Goal: Information Seeking & Learning: Learn about a topic

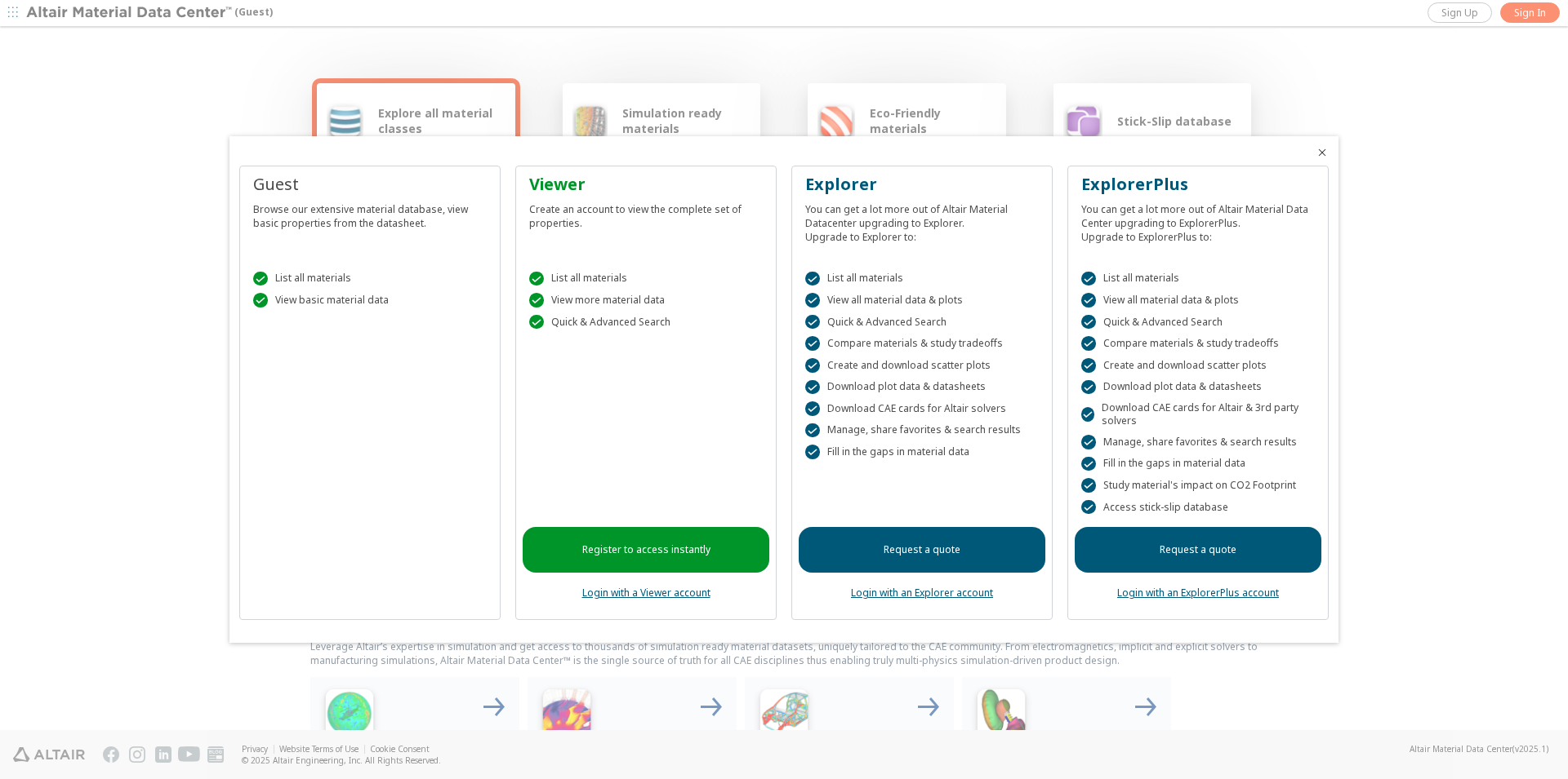
click at [414, 418] on div "Guest Browse our extensive material database, view basic properties from the da…" at bounding box center [370, 393] width 261 height 455
click at [313, 284] on div " List all materials" at bounding box center [369, 279] width 233 height 14
click at [380, 583] on div "Guest Browse our extensive material database, view basic properties from the da…" at bounding box center [370, 393] width 261 height 455
click at [424, 566] on div "Guest Browse our extensive material database, view basic properties from the da…" at bounding box center [370, 393] width 261 height 455
click at [403, 597] on div "Guest Browse our extensive material database, view basic properties from the da…" at bounding box center [370, 393] width 261 height 455
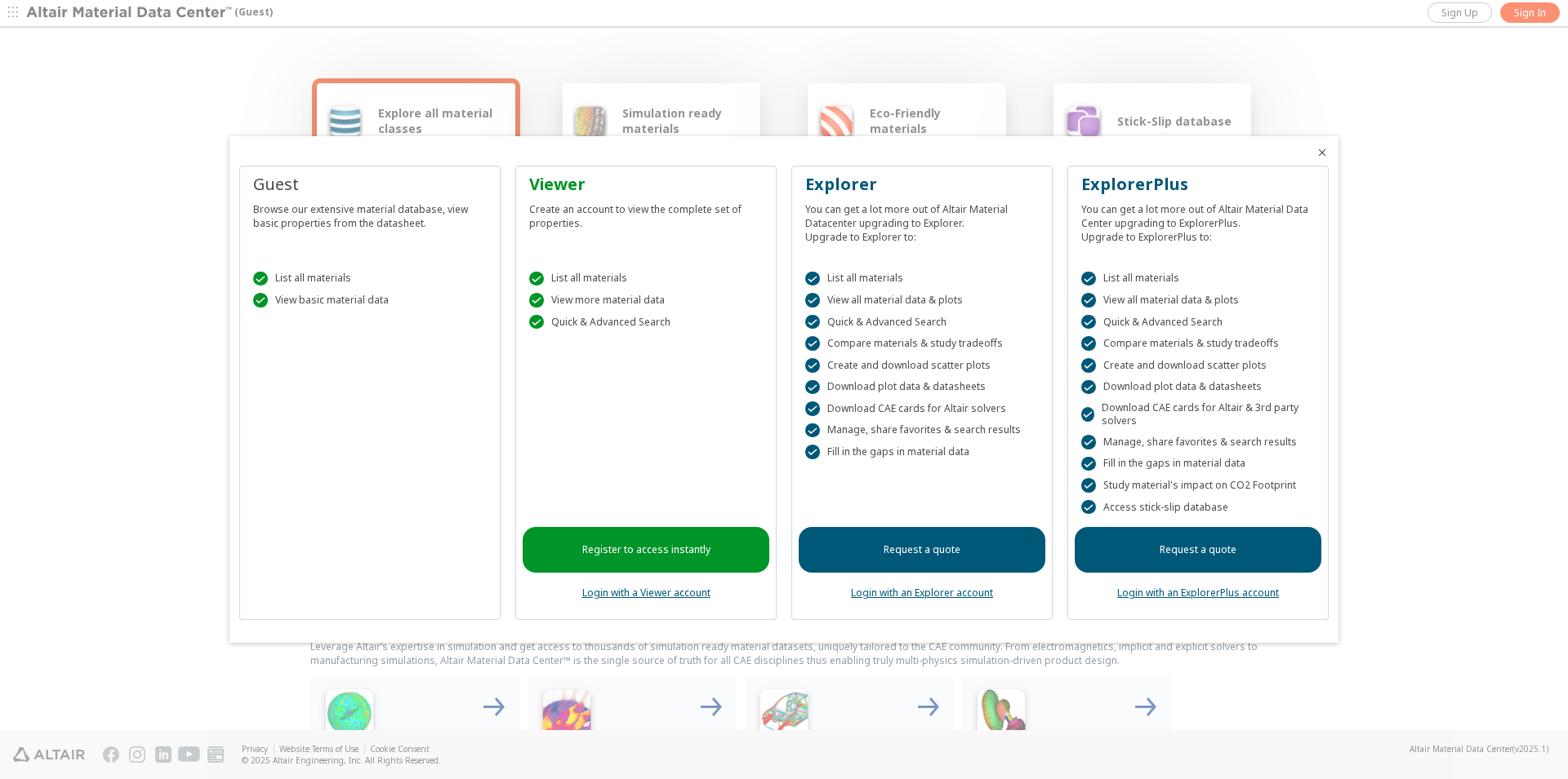
click at [323, 294] on div " View basic material data" at bounding box center [369, 300] width 233 height 14
click at [215, 76] on div at bounding box center [784, 390] width 1568 height 779
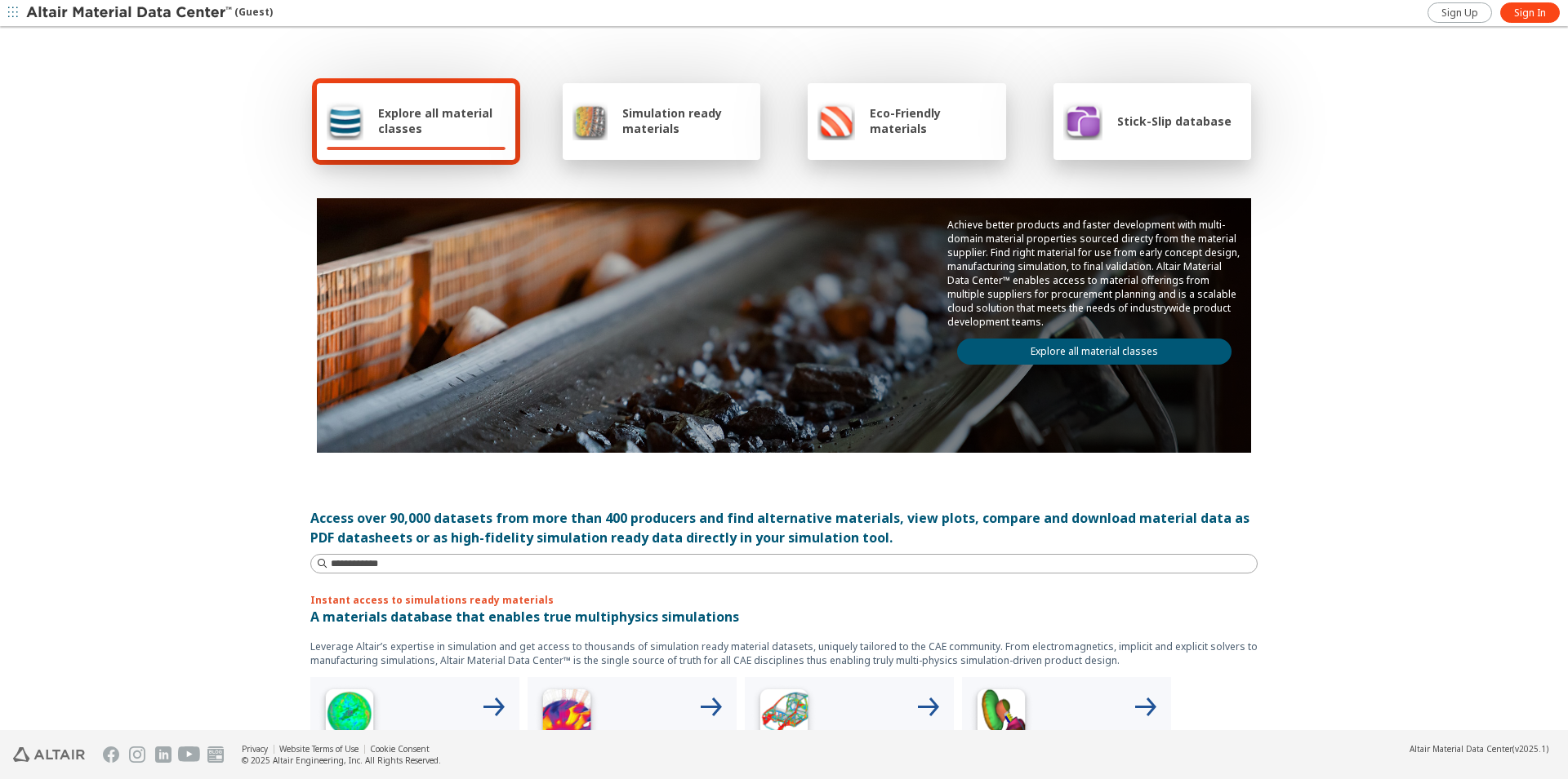
click at [446, 137] on div "Explore all material classes" at bounding box center [416, 121] width 179 height 40
click at [649, 134] on span "Simulation ready materials" at bounding box center [686, 121] width 128 height 31
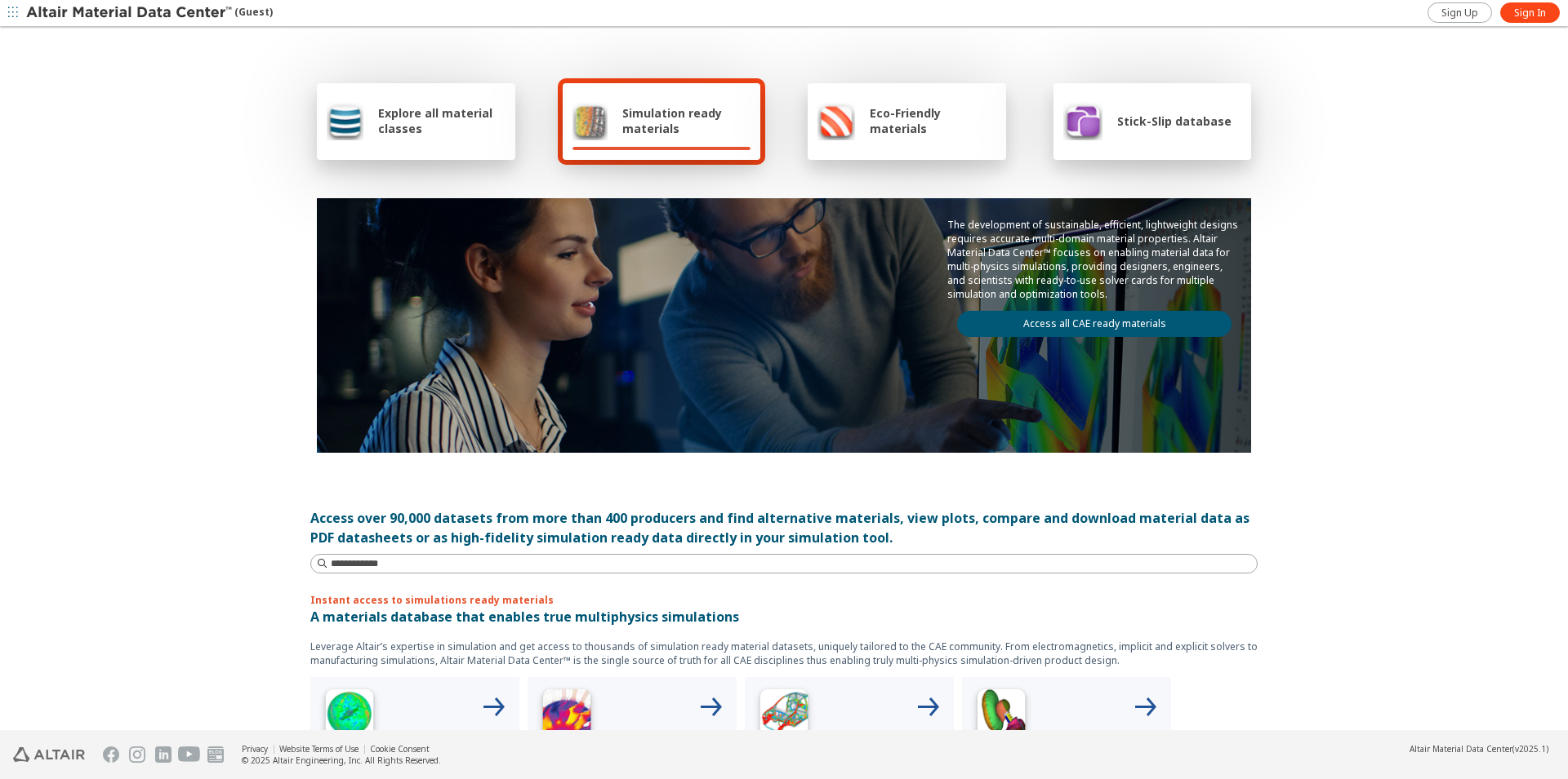
click at [408, 128] on span "Explore all material classes" at bounding box center [442, 121] width 128 height 31
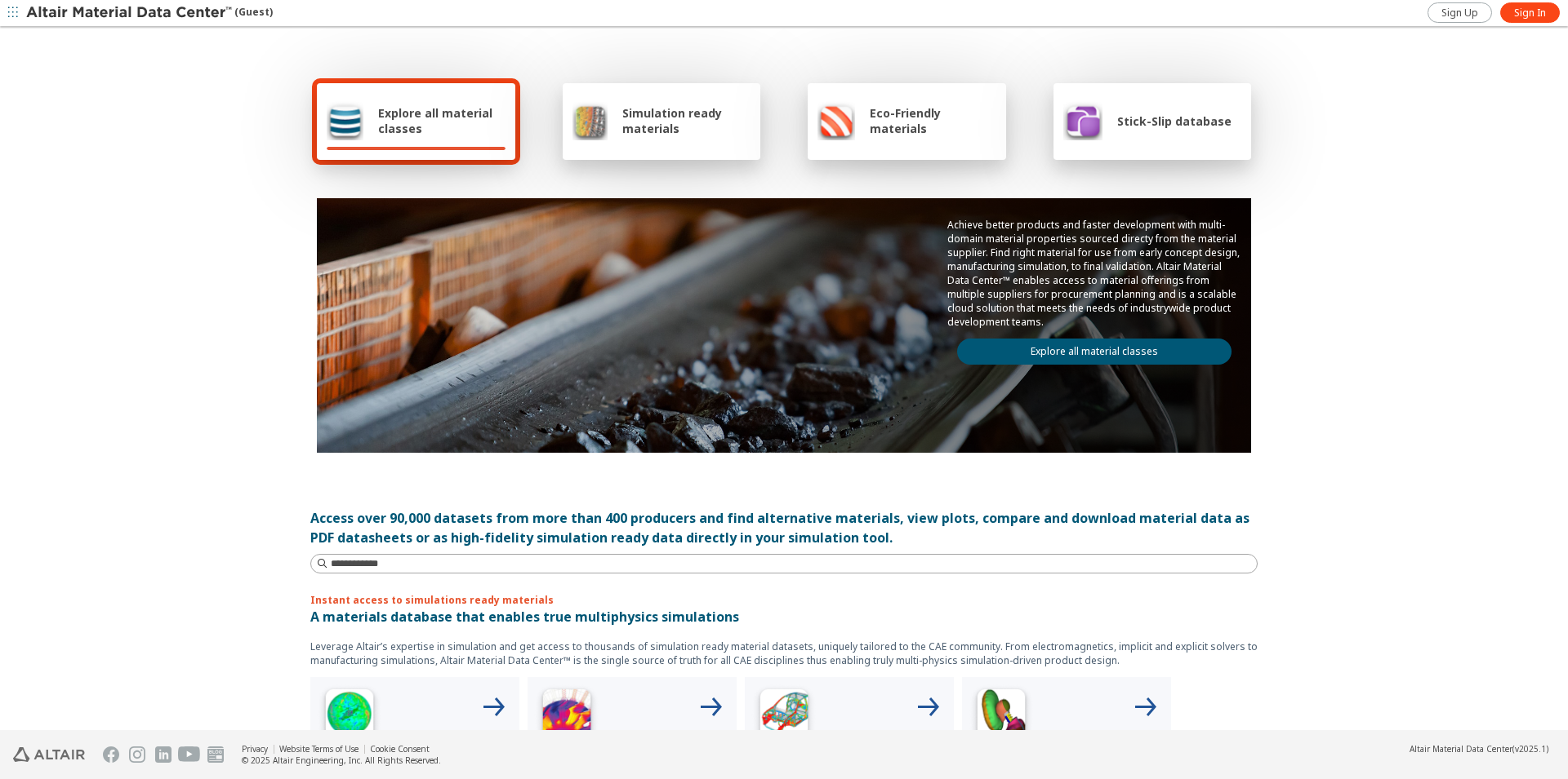
click at [891, 134] on span "Eco-Friendly materials" at bounding box center [933, 121] width 126 height 31
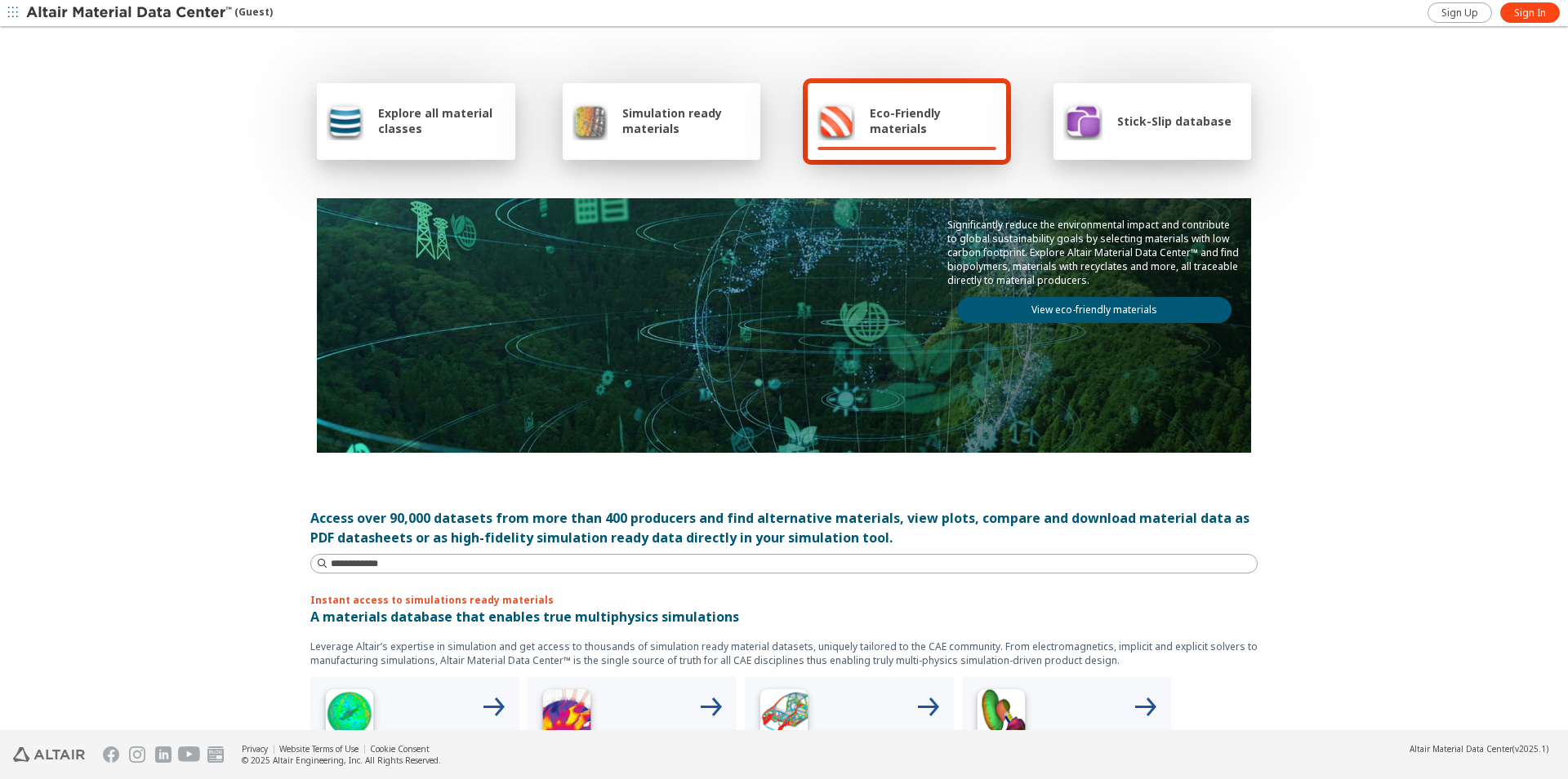
click at [1140, 131] on div "Stick-Slip database" at bounding box center [1147, 121] width 168 height 40
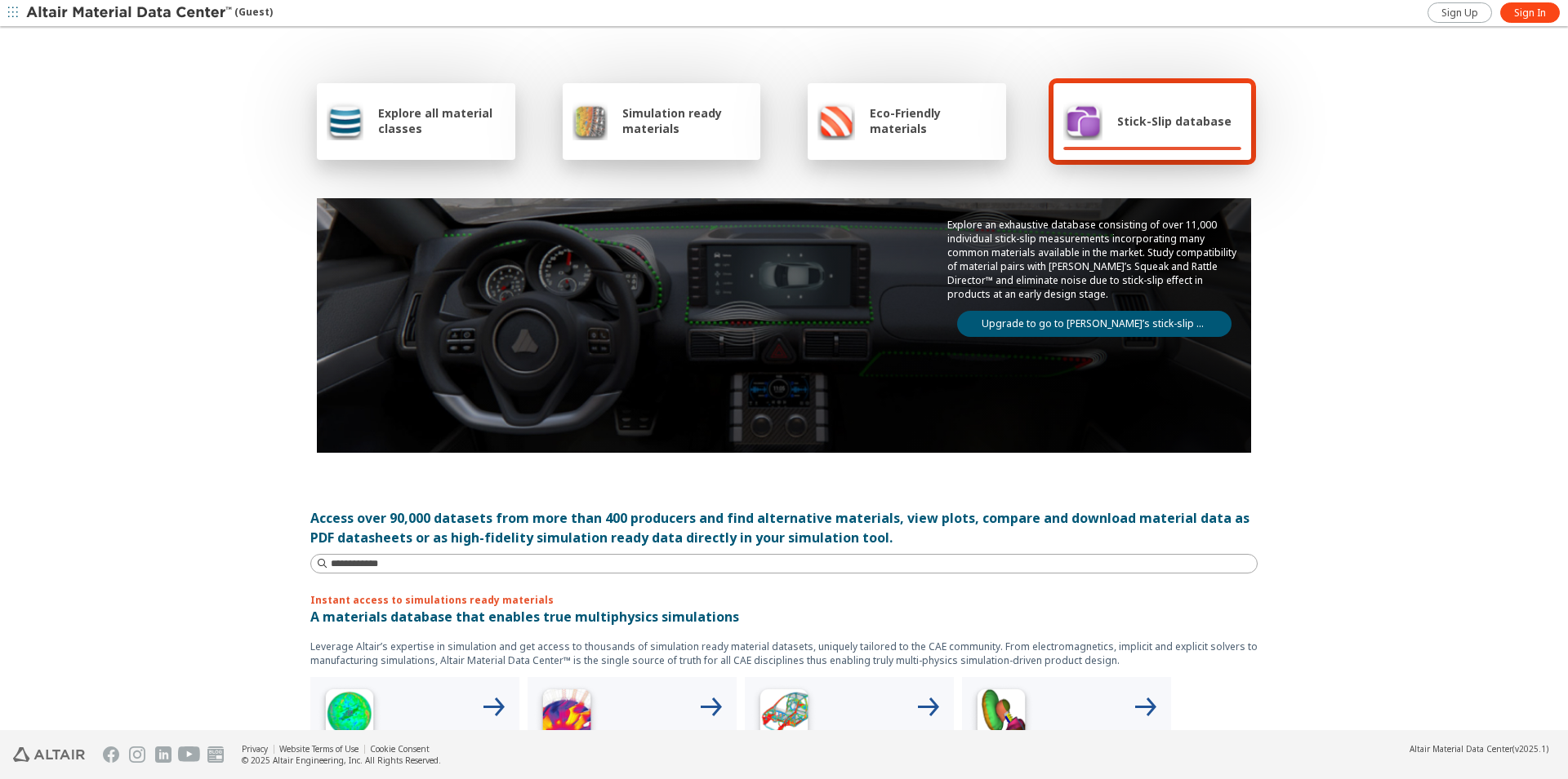
click at [960, 131] on span "Eco-Friendly materials" at bounding box center [933, 121] width 126 height 31
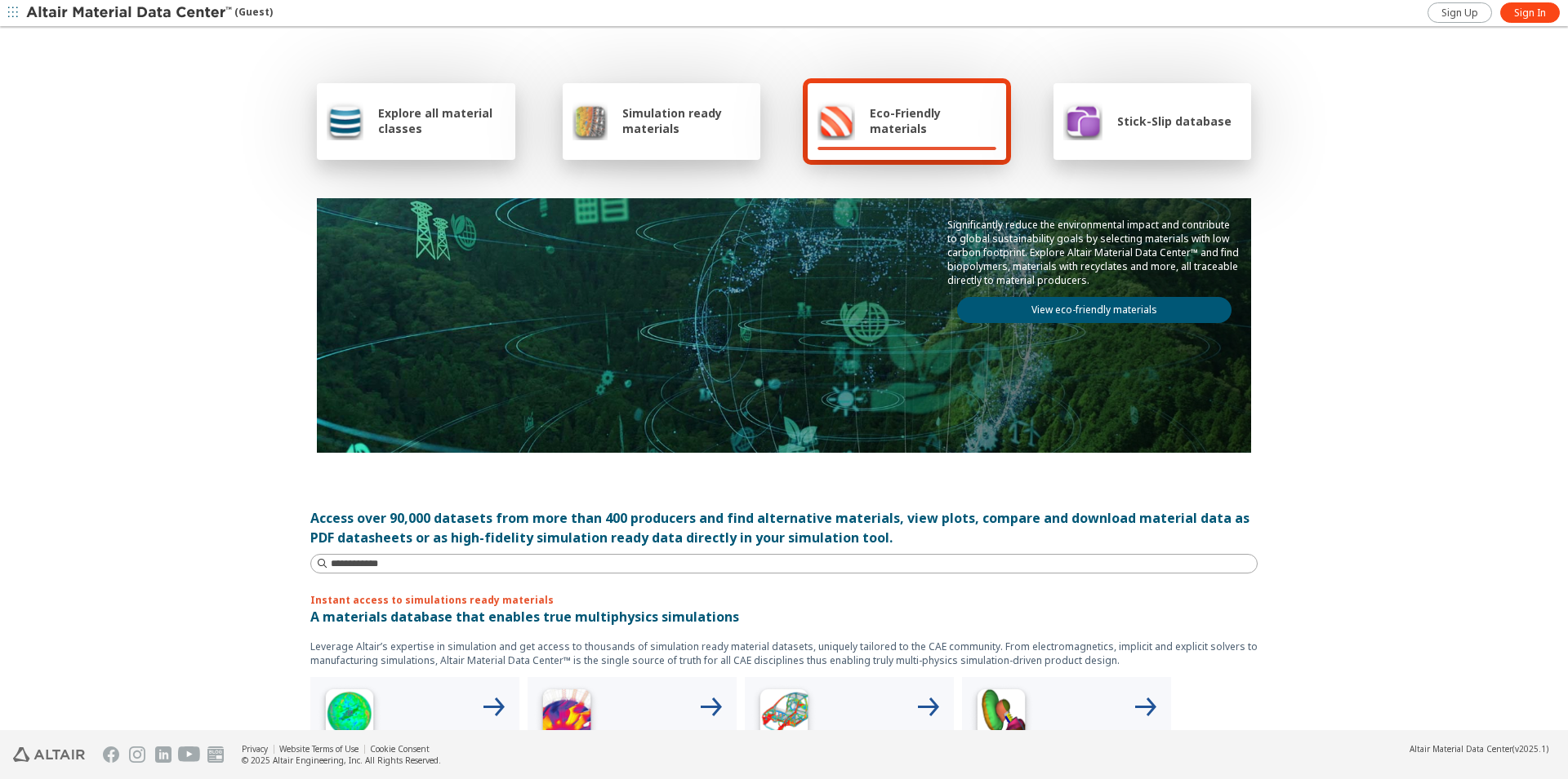
click at [726, 137] on div "Simulation ready materials" at bounding box center [662, 121] width 179 height 40
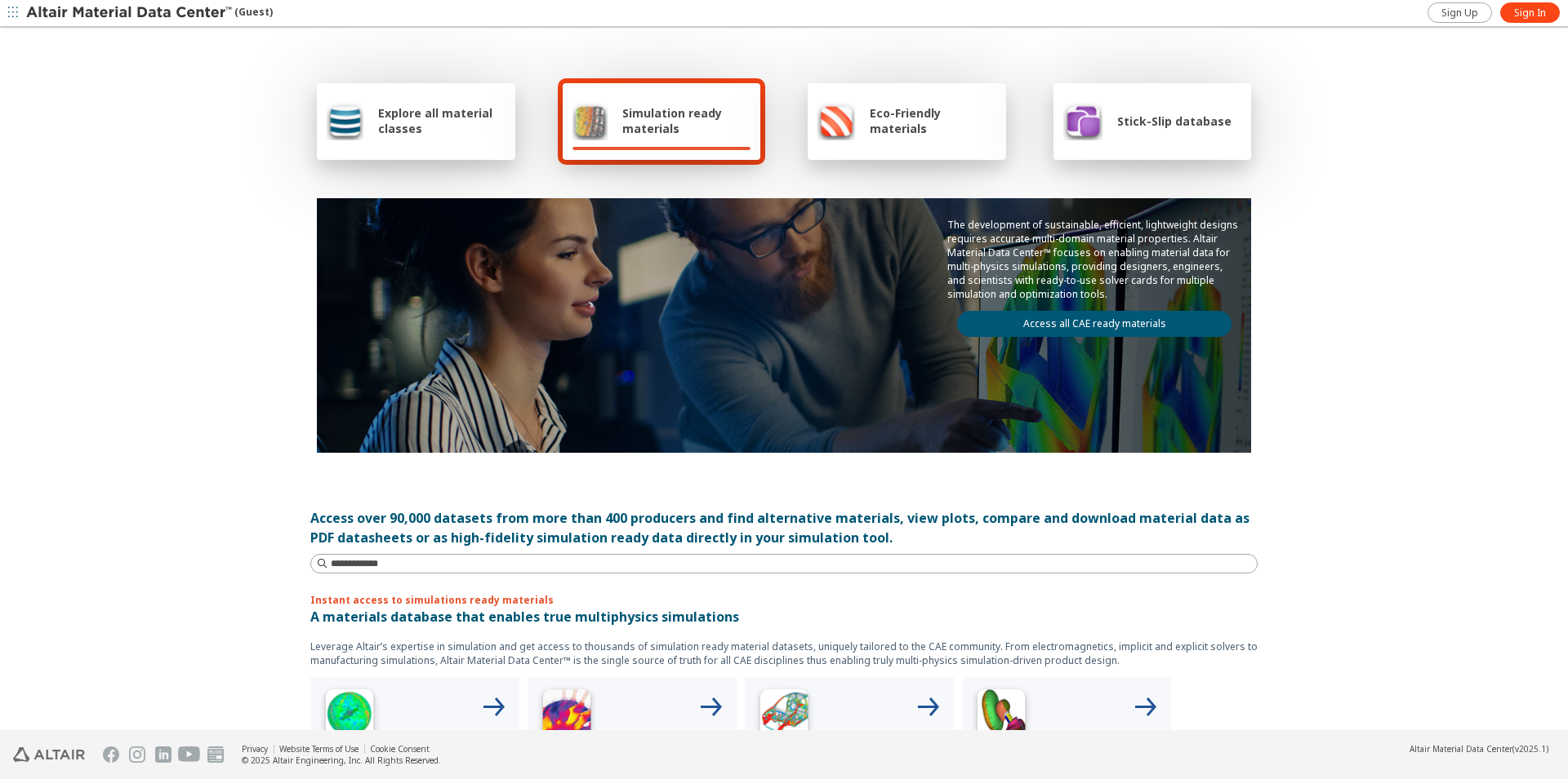
click at [495, 133] on span "Explore all material classes" at bounding box center [442, 121] width 128 height 31
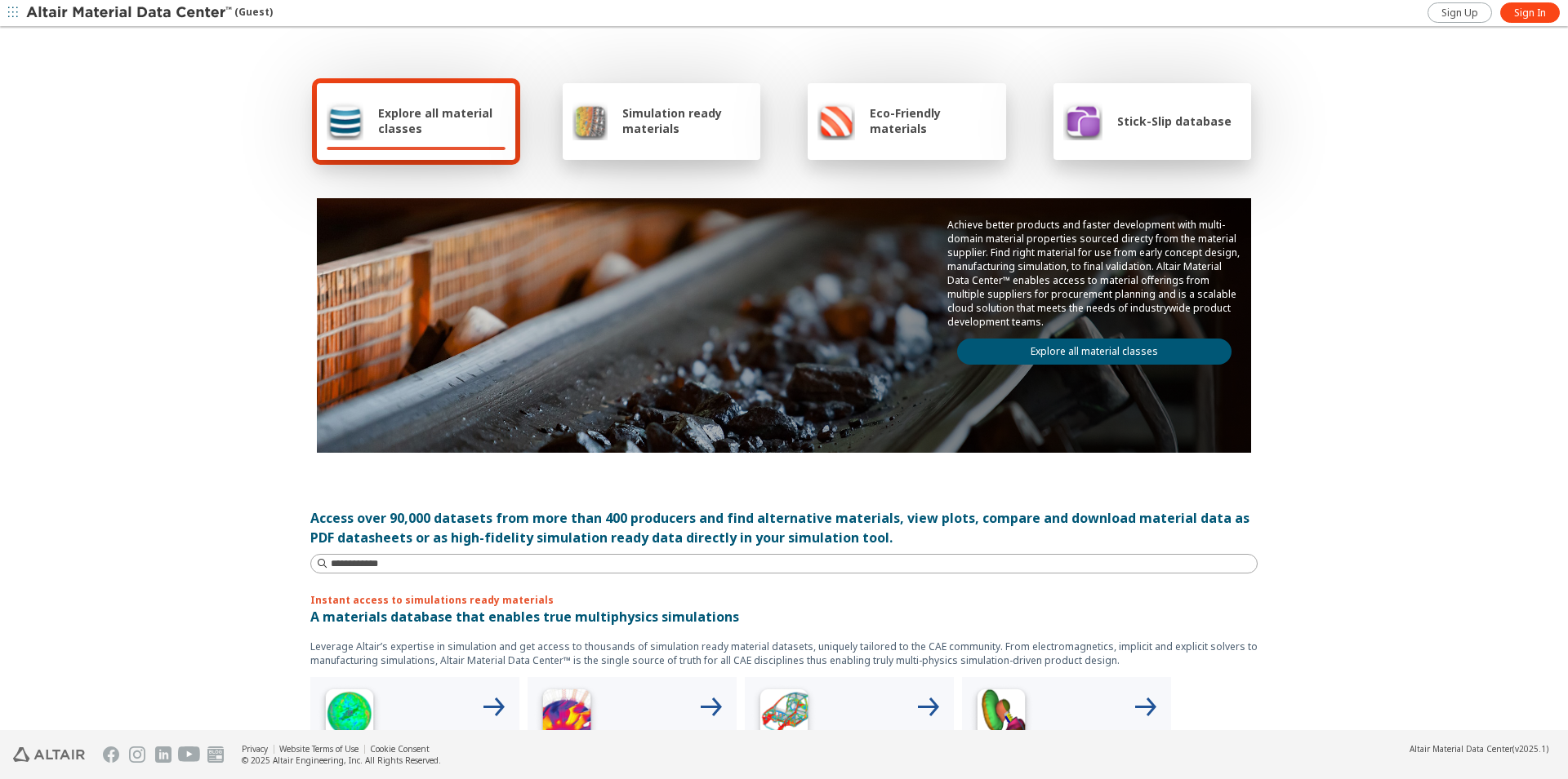
scroll to position [166, 0]
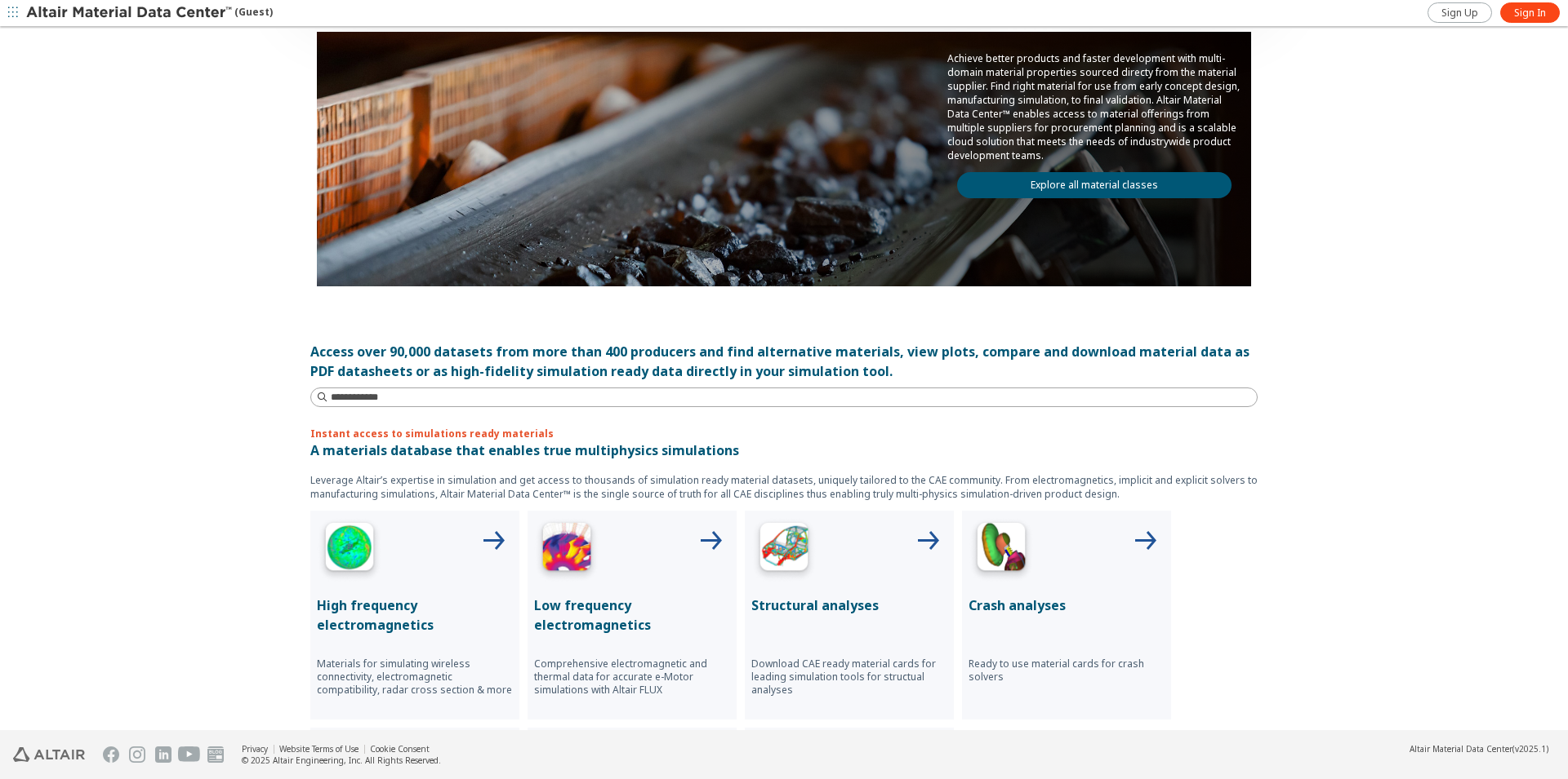
click at [841, 606] on p "Structural analyses" at bounding box center [849, 605] width 196 height 20
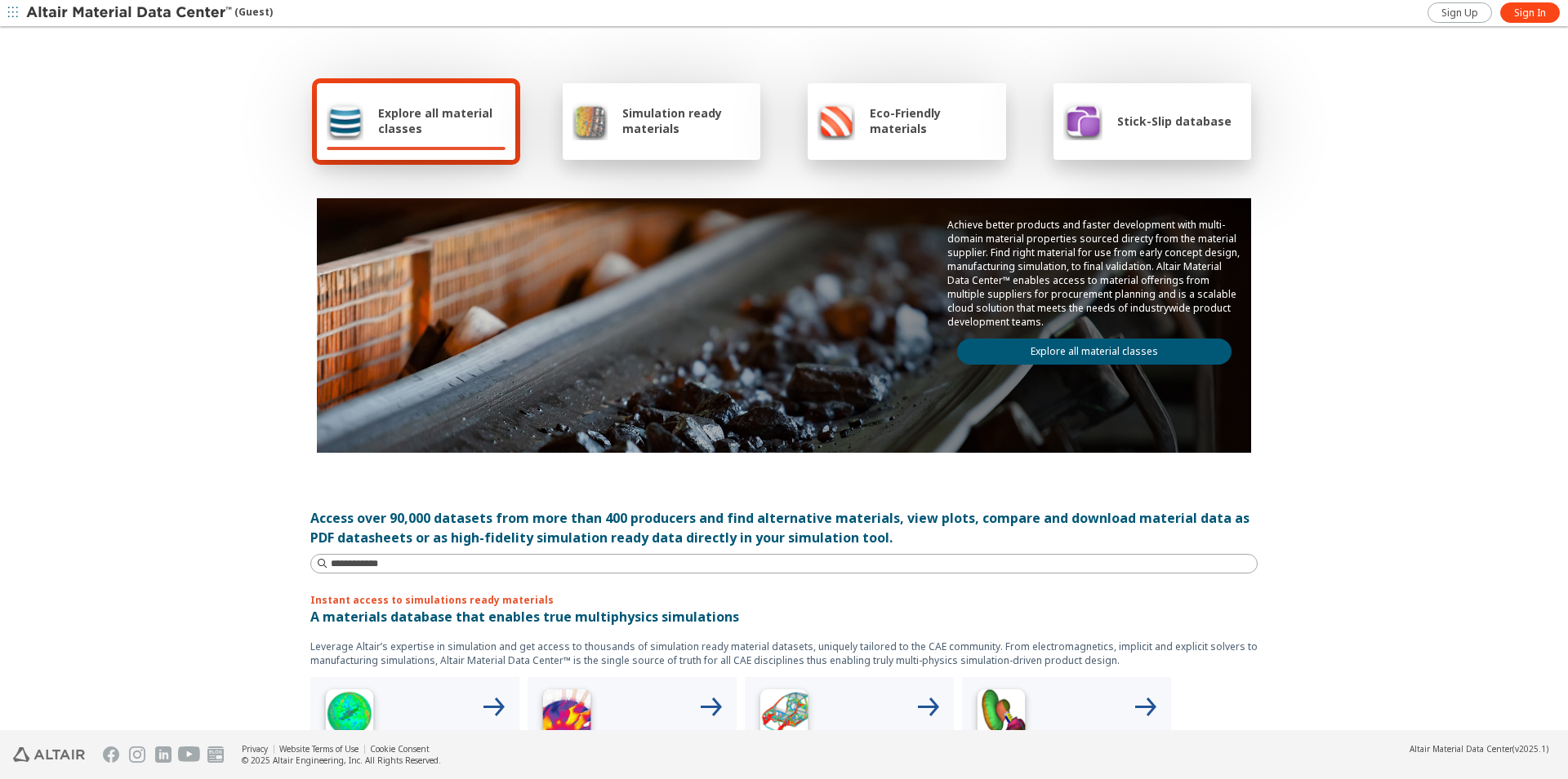
click at [419, 131] on span "Explore all material classes" at bounding box center [442, 121] width 128 height 31
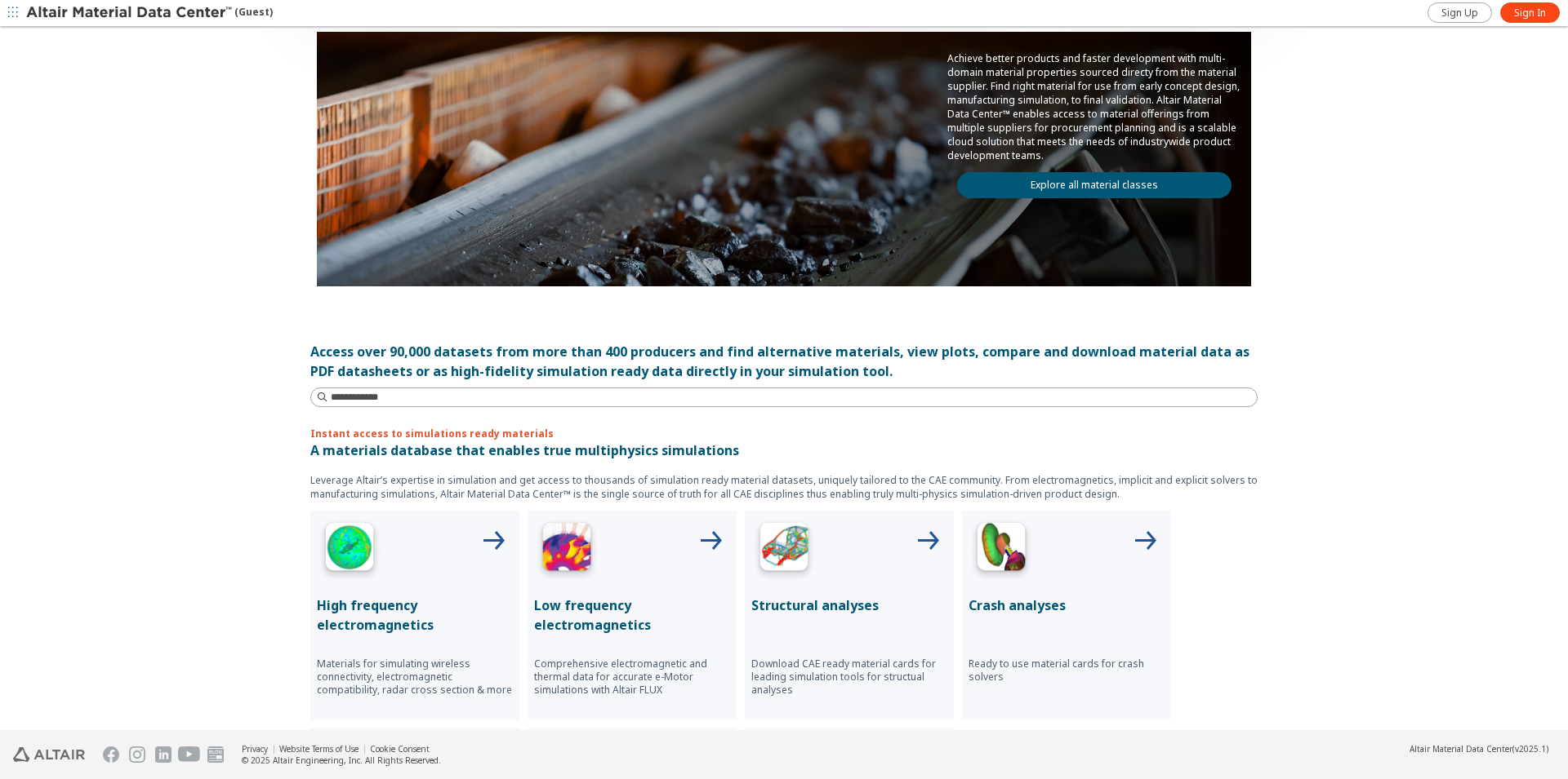
click at [356, 562] on img at bounding box center [349, 550] width 66 height 66
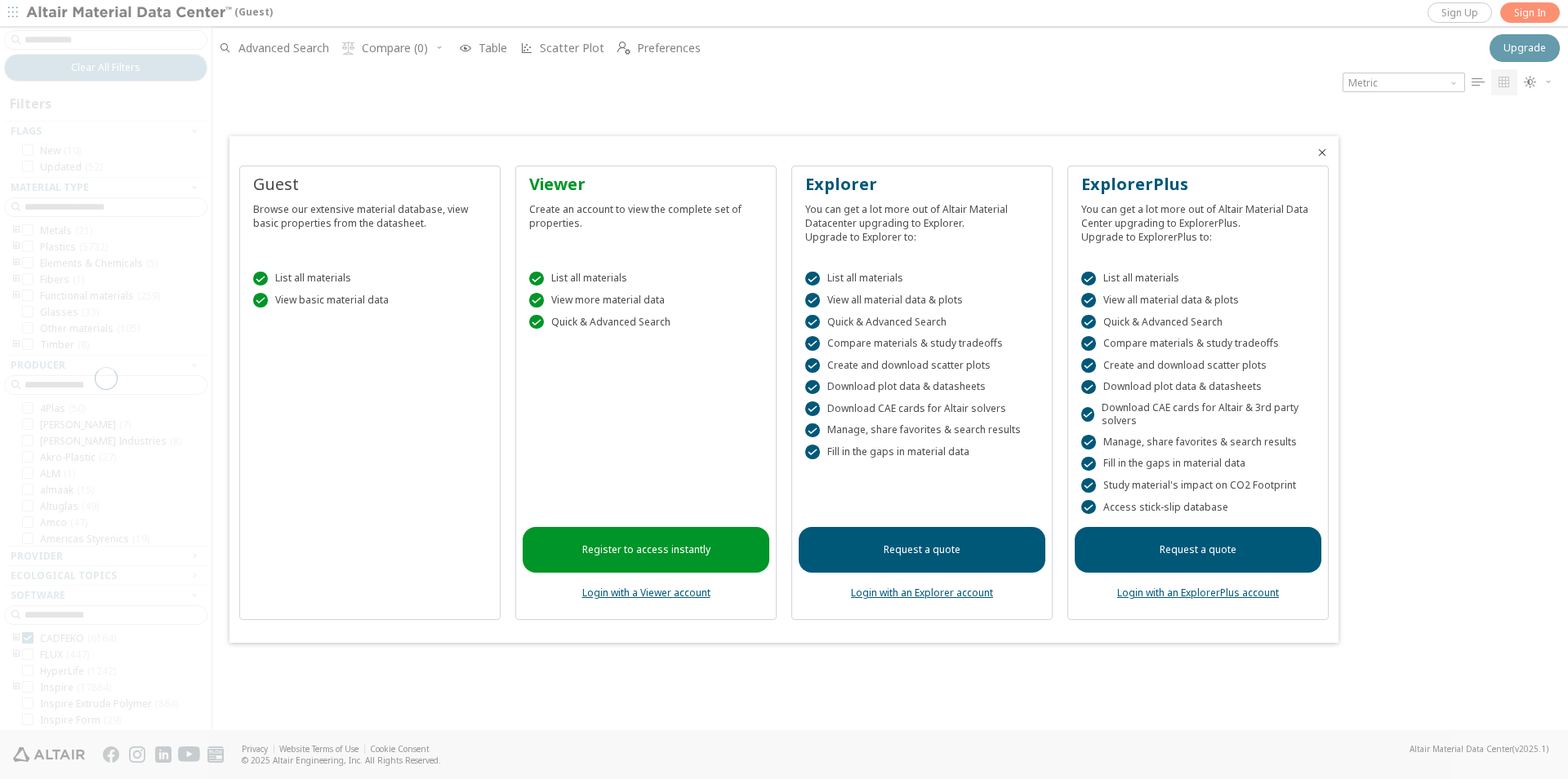
click at [304, 301] on div " View basic material data" at bounding box center [369, 300] width 233 height 14
click at [321, 276] on div " List all materials" at bounding box center [369, 279] width 233 height 14
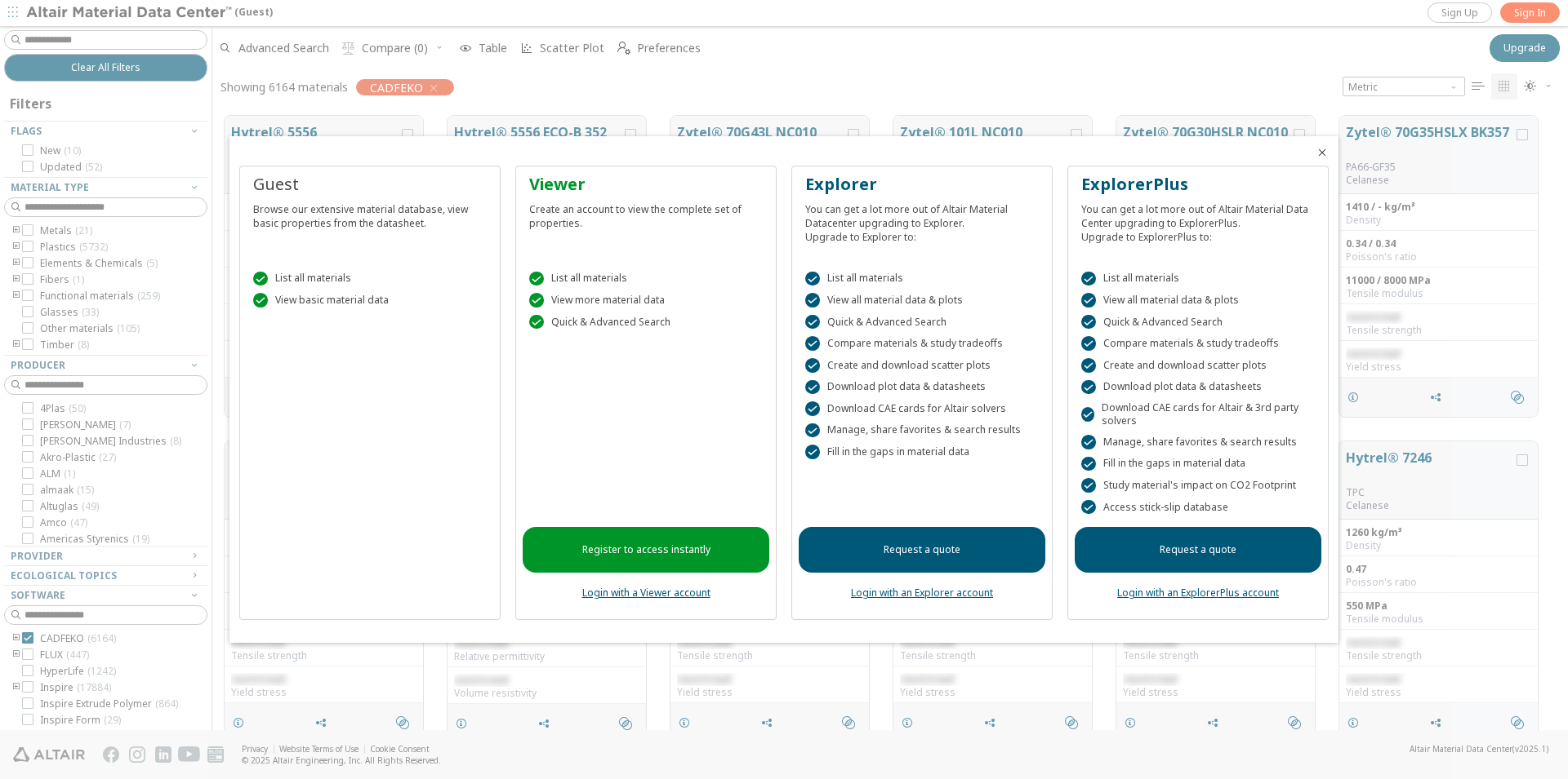
scroll to position [613, 1341]
click at [526, 89] on div at bounding box center [784, 390] width 1568 height 779
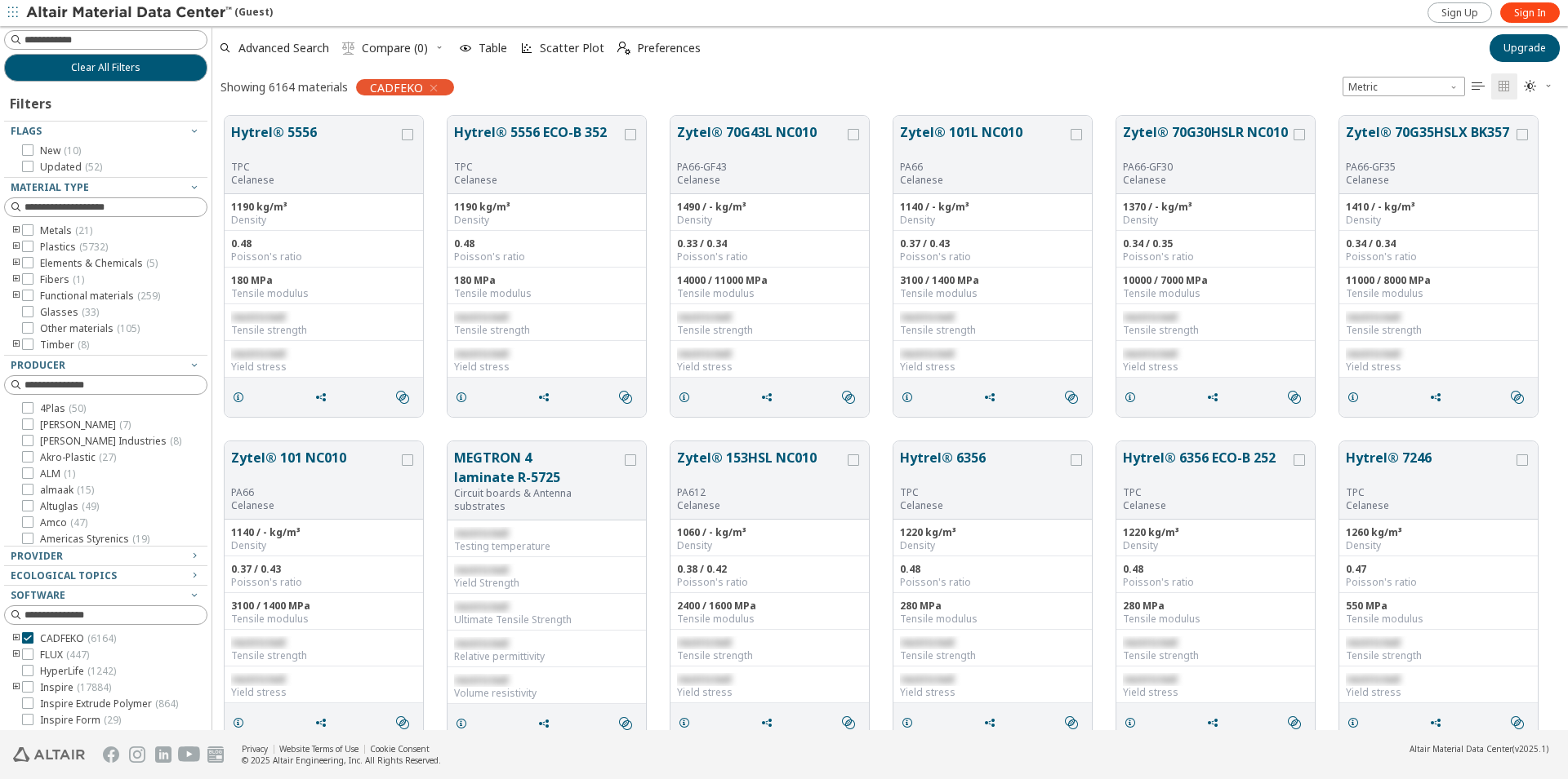
scroll to position [67, 0]
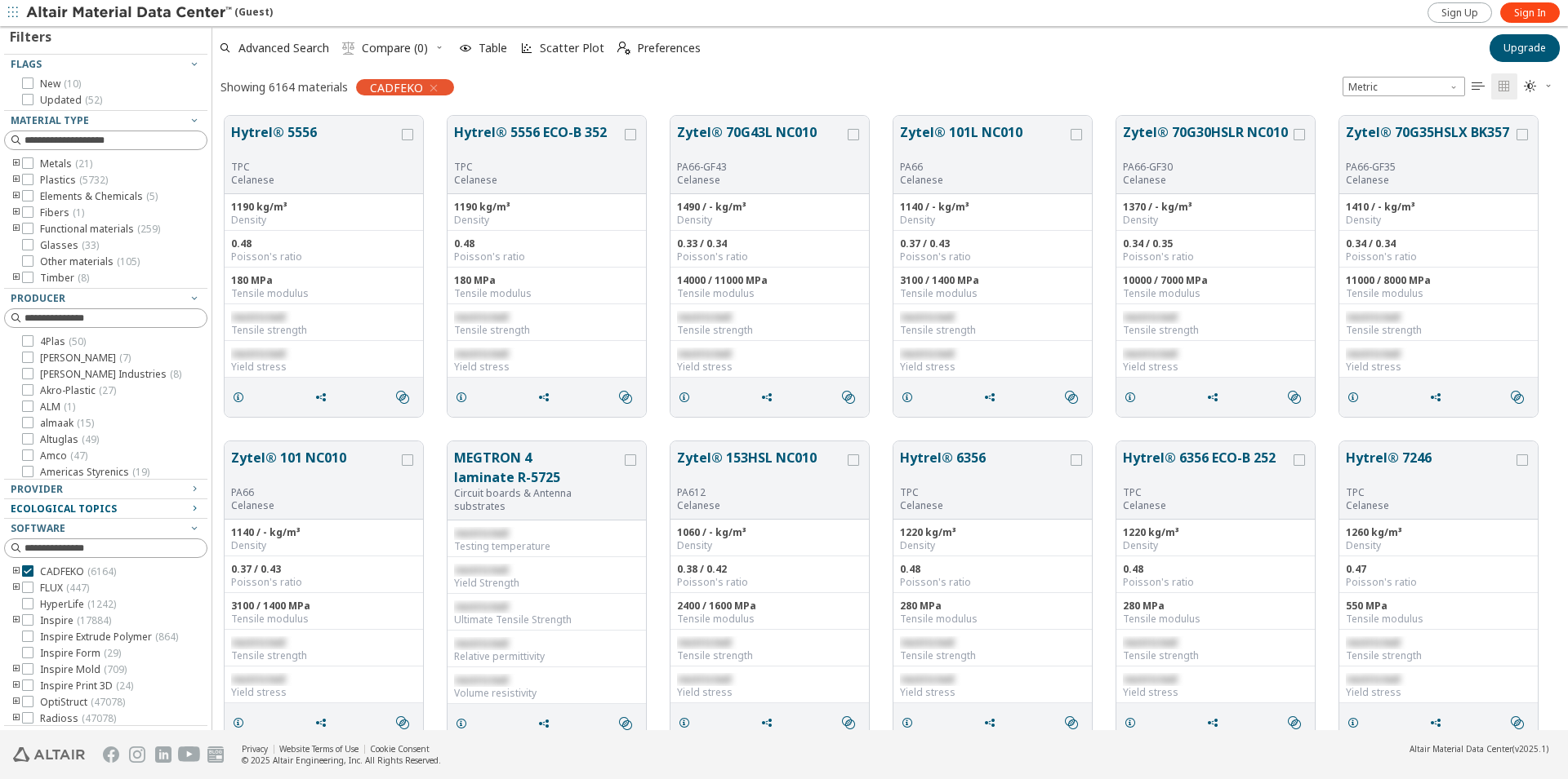
click at [188, 505] on icon "button" at bounding box center [194, 508] width 14 height 13
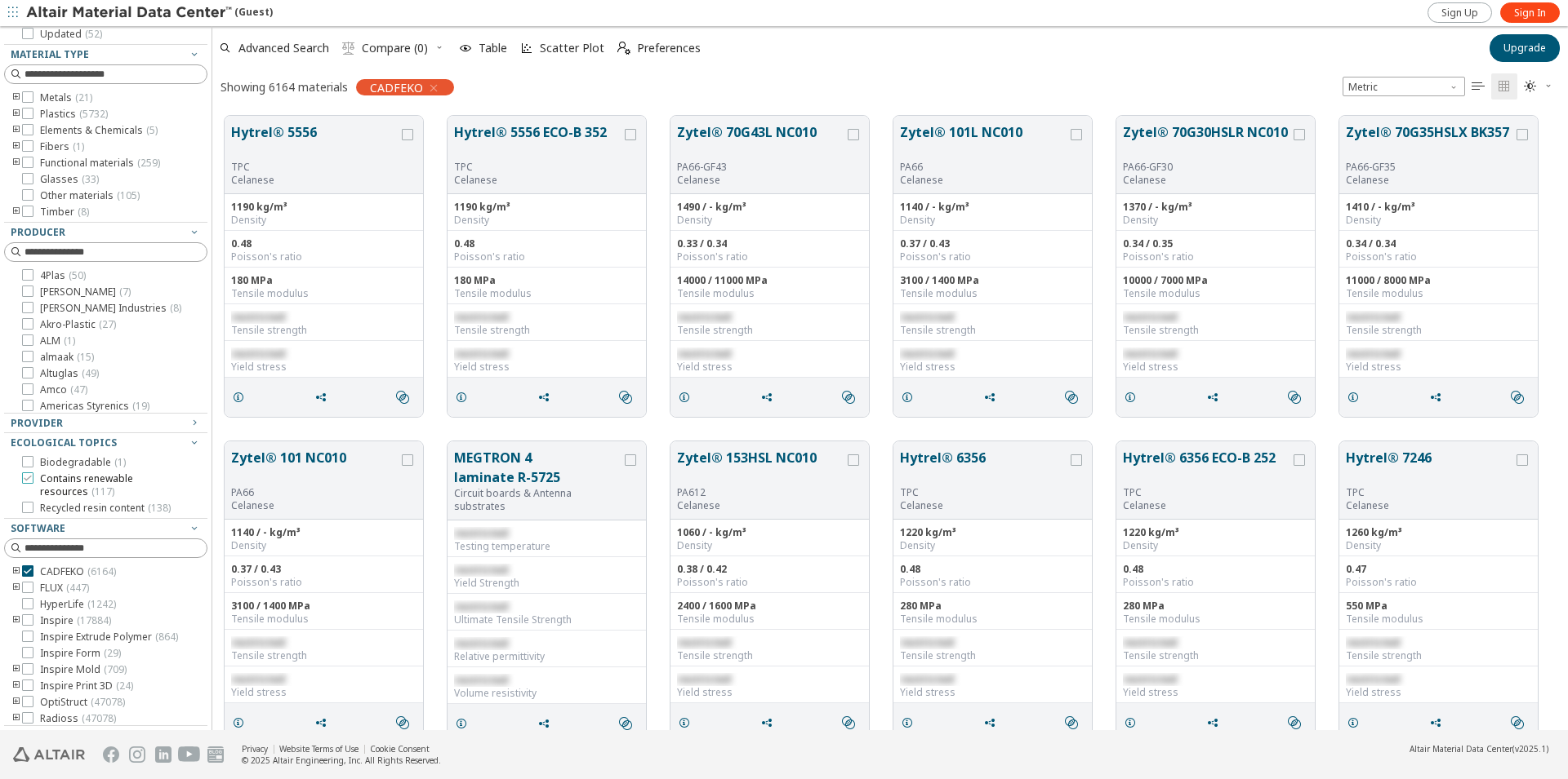
scroll to position [40, 0]
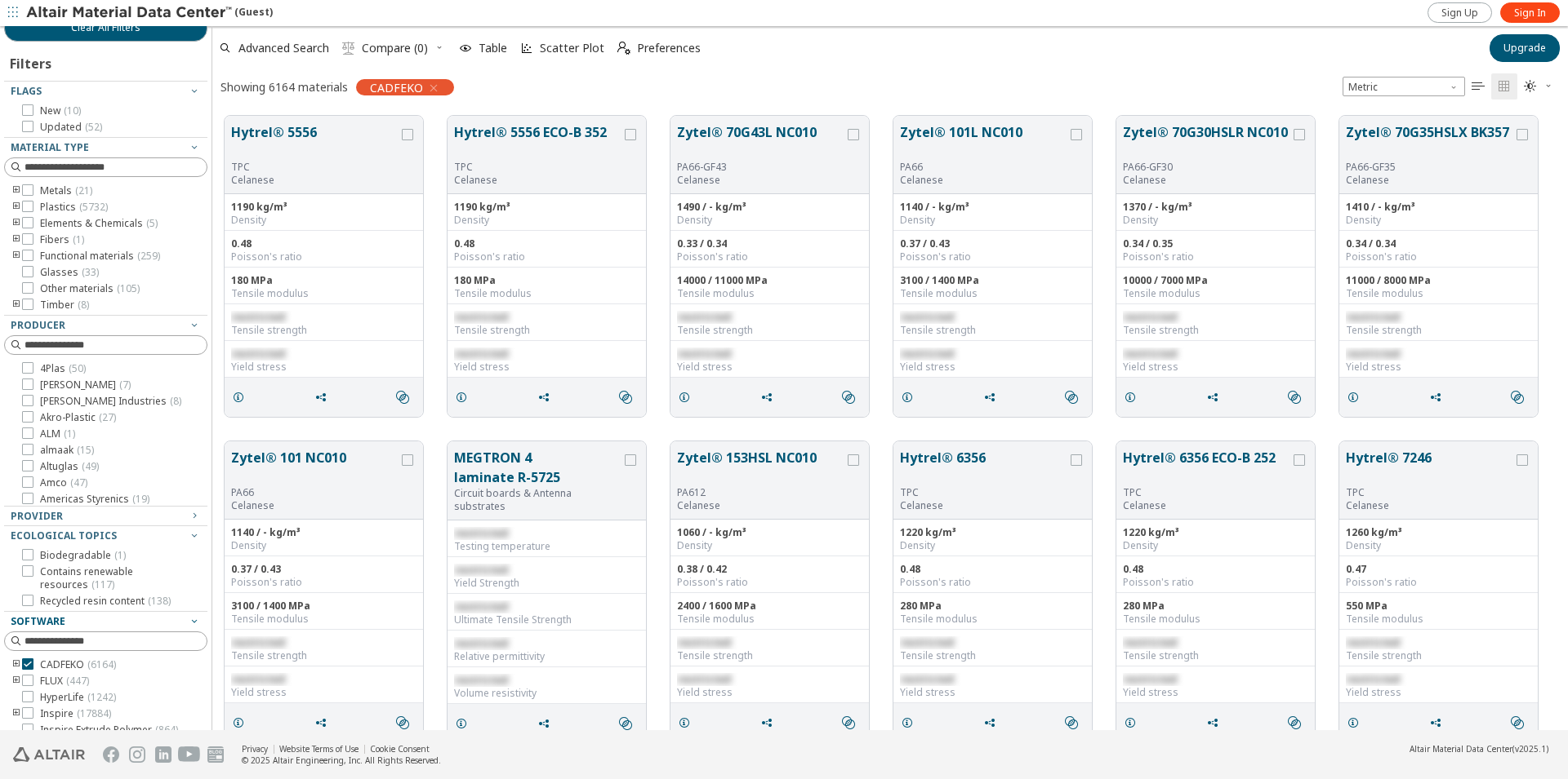
click at [188, 621] on icon "button" at bounding box center [194, 621] width 14 height 13
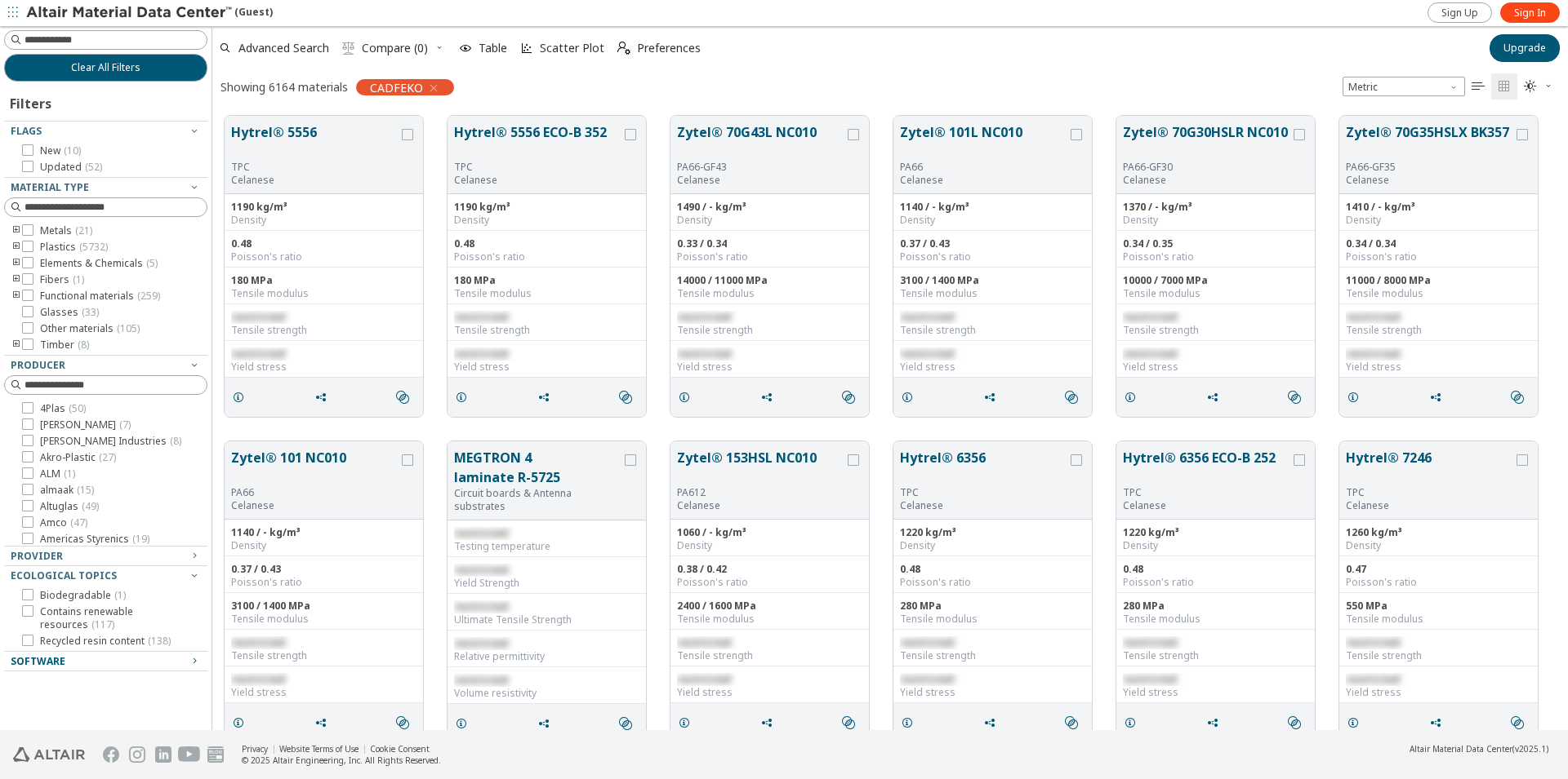
scroll to position [0, 0]
click at [199, 557] on icon "button" at bounding box center [194, 555] width 14 height 13
click at [198, 554] on icon "button" at bounding box center [194, 555] width 14 height 13
click at [198, 575] on icon "button" at bounding box center [194, 575] width 14 height 13
click at [199, 596] on icon "button" at bounding box center [194, 595] width 14 height 13
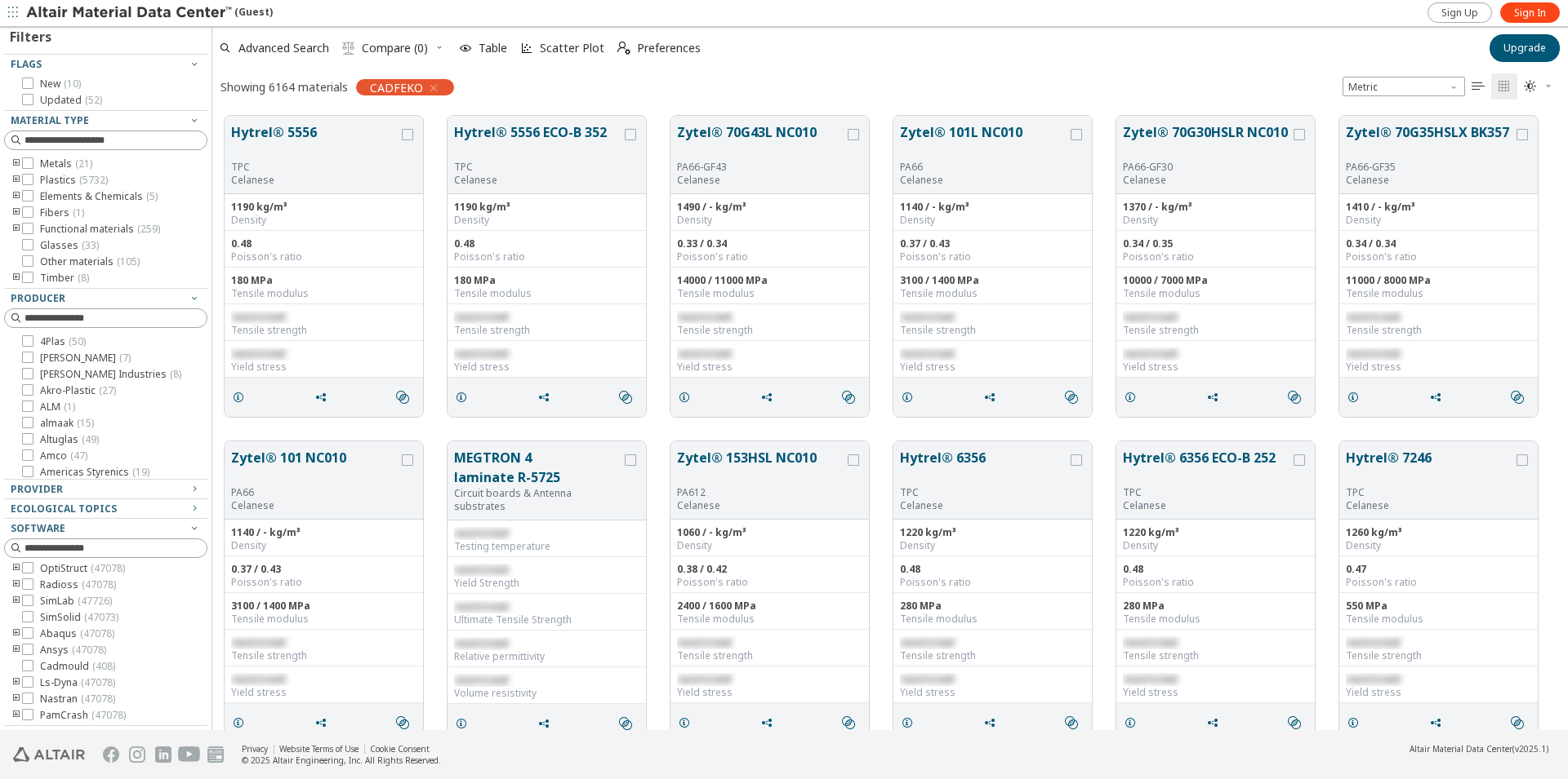
scroll to position [147, 0]
click at [24, 649] on icon at bounding box center [27, 649] width 12 height 12
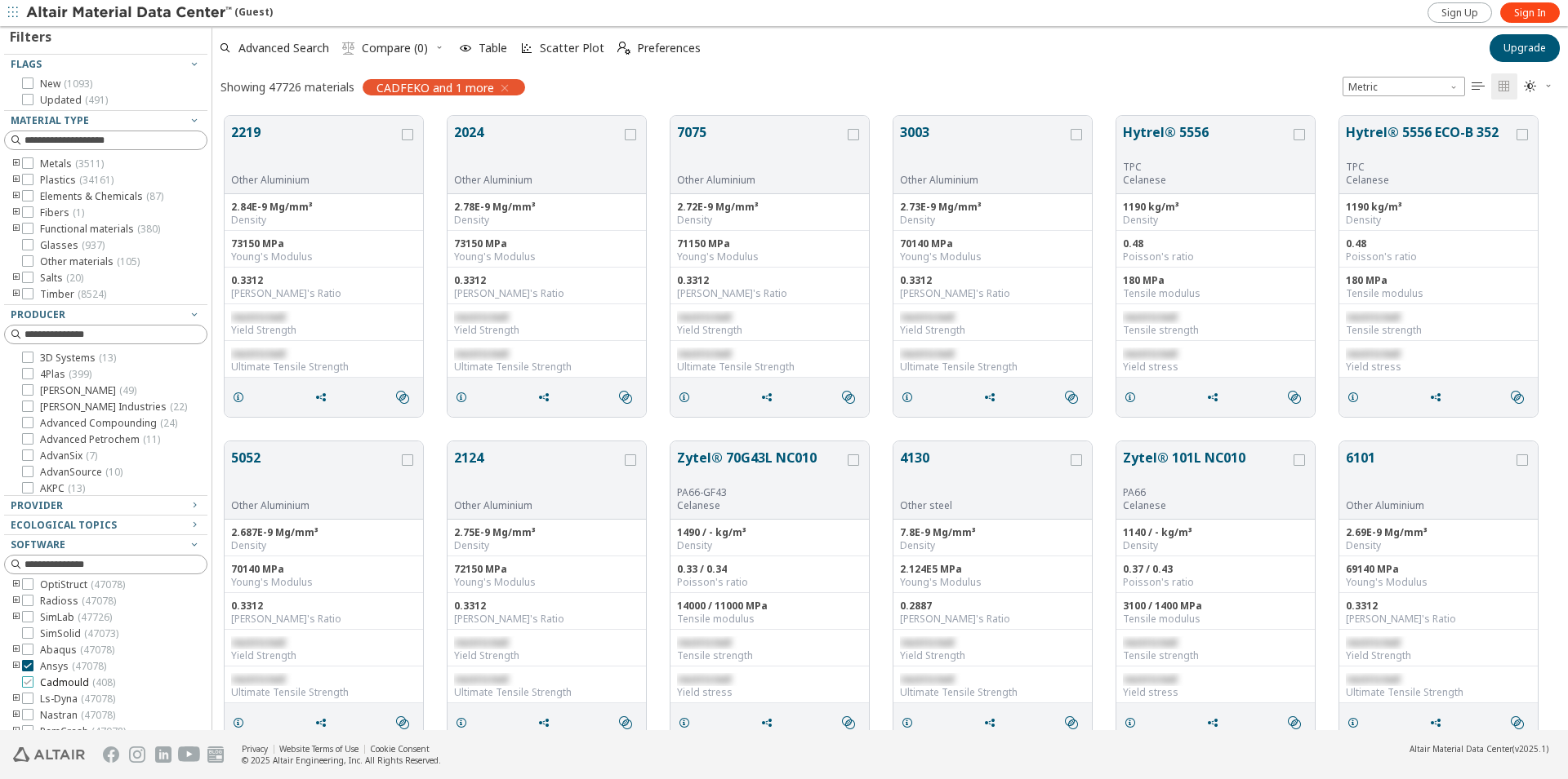
scroll to position [84, 0]
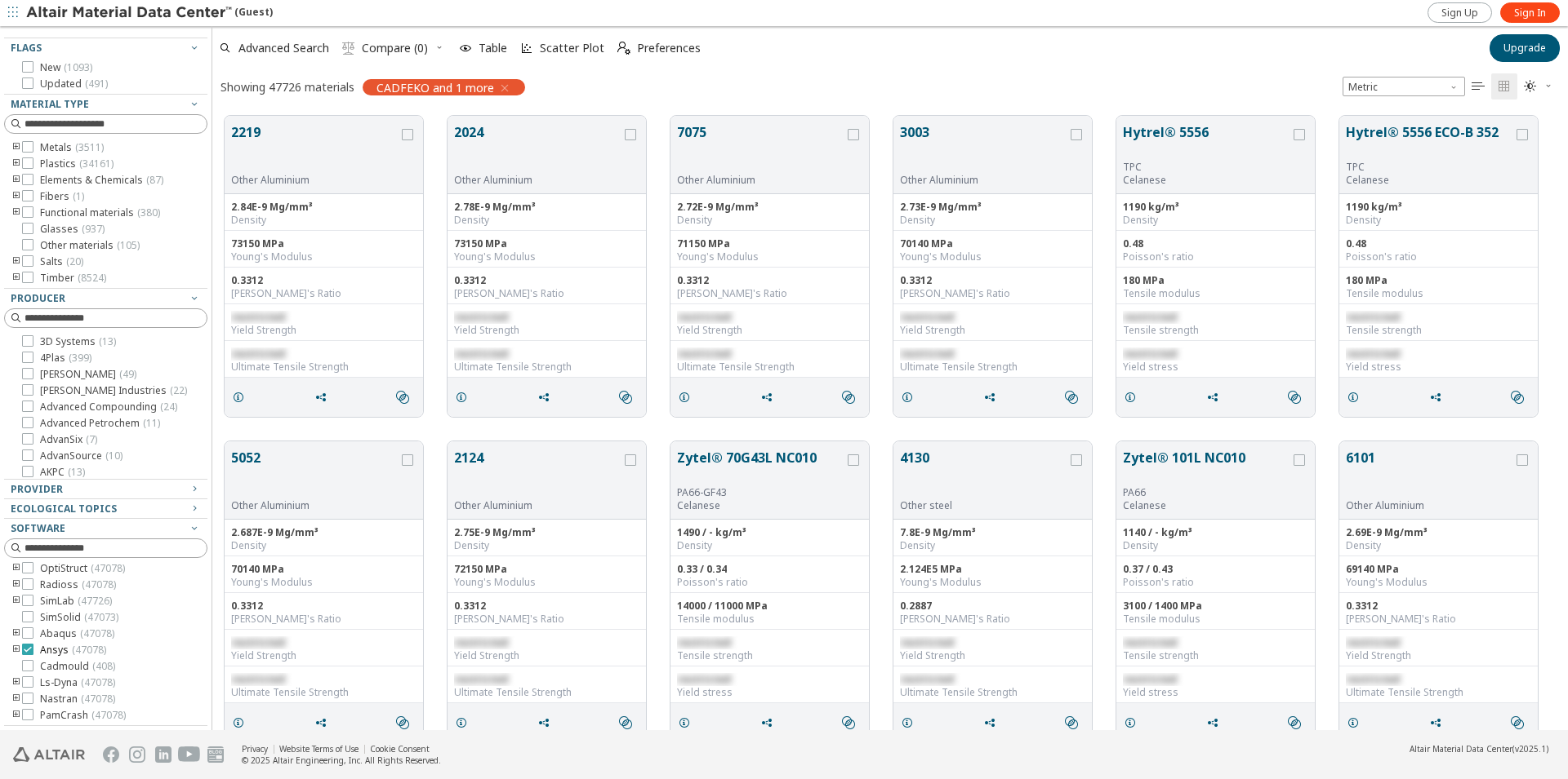
click at [26, 650] on icon at bounding box center [27, 649] width 12 height 12
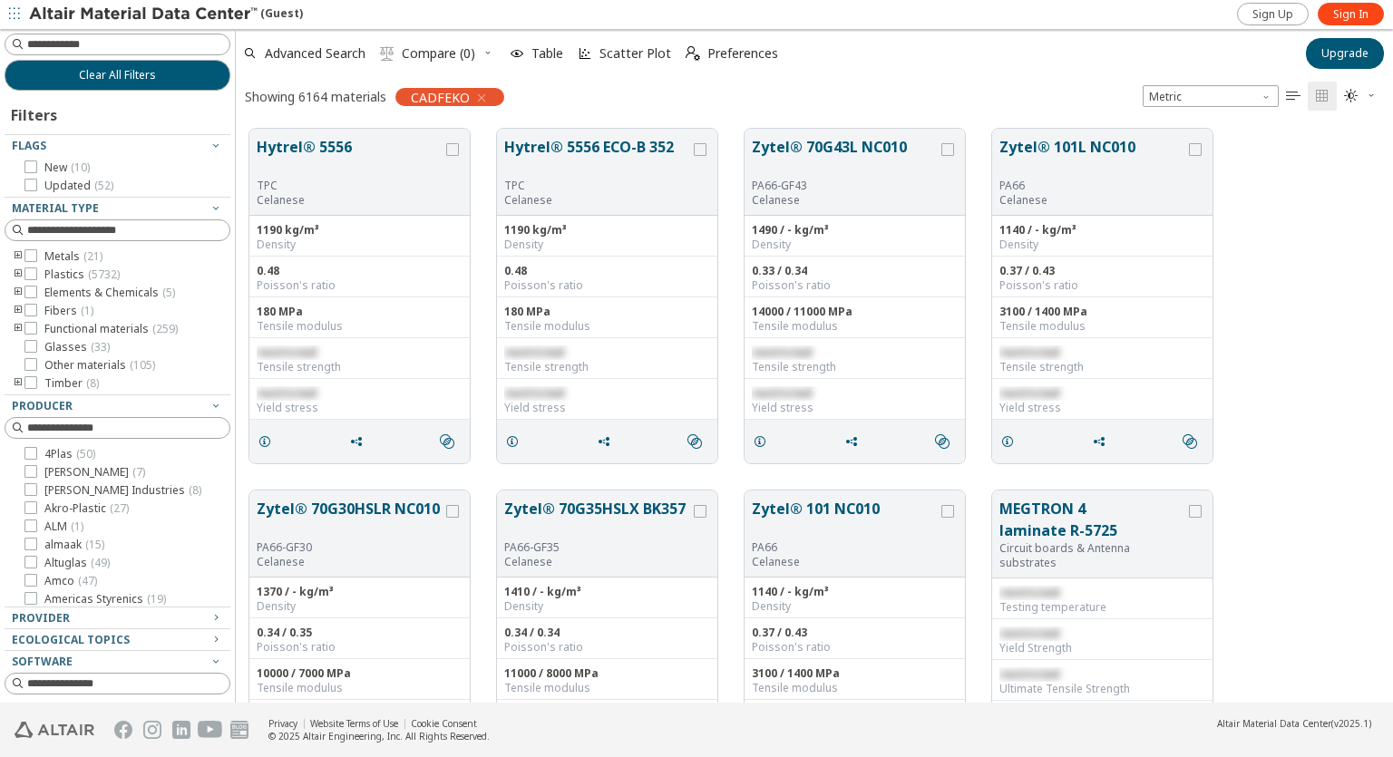
scroll to position [573, 1142]
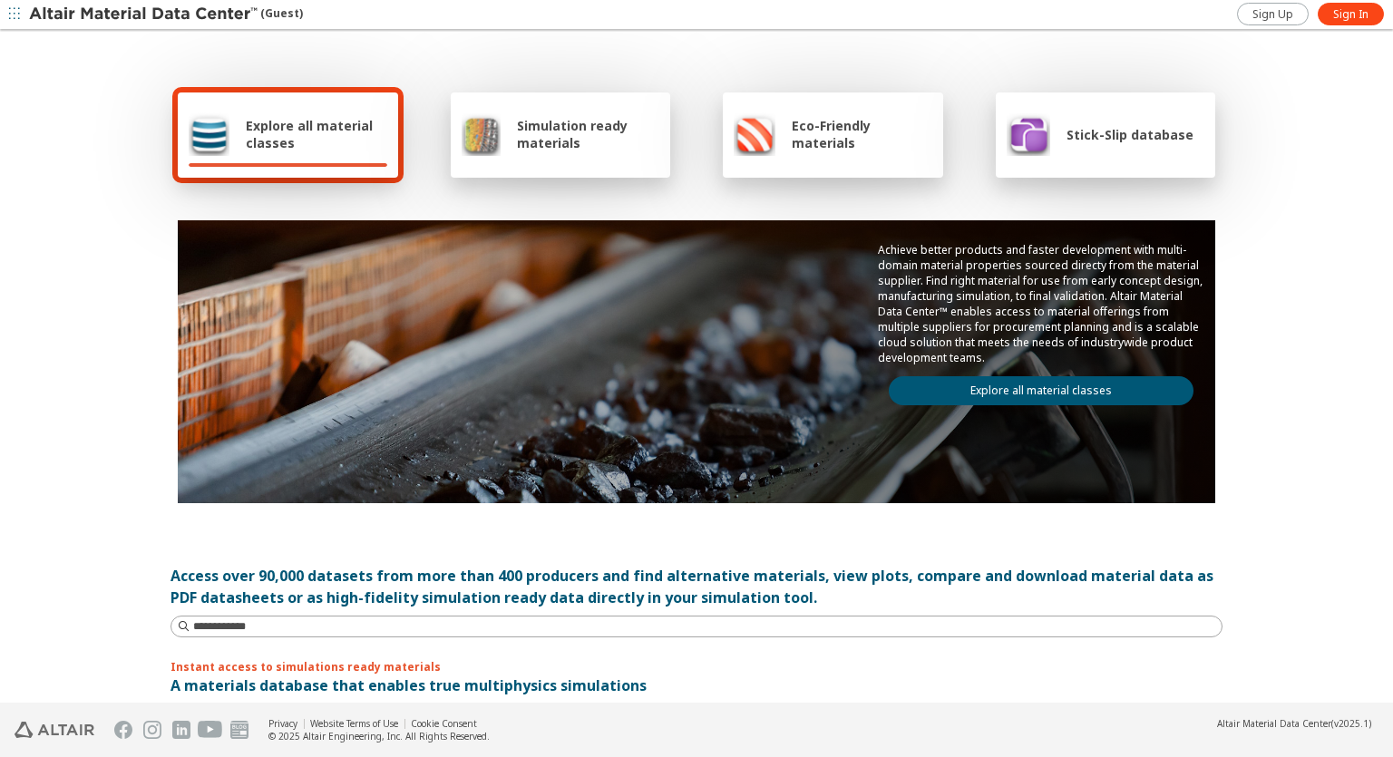
click at [303, 107] on div "Explore all material classes" at bounding box center [288, 135] width 220 height 85
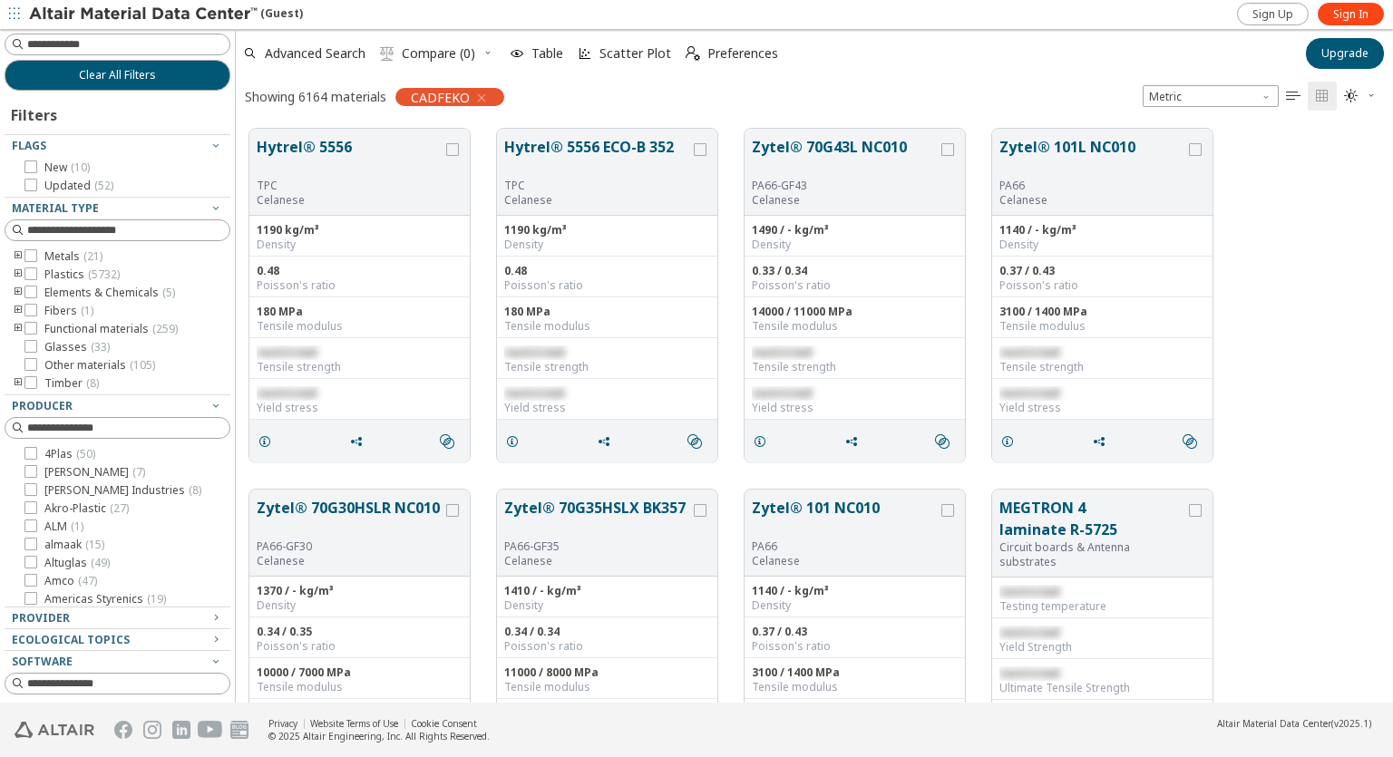
click at [19, 24] on span "button" at bounding box center [14, 14] width 18 height 29
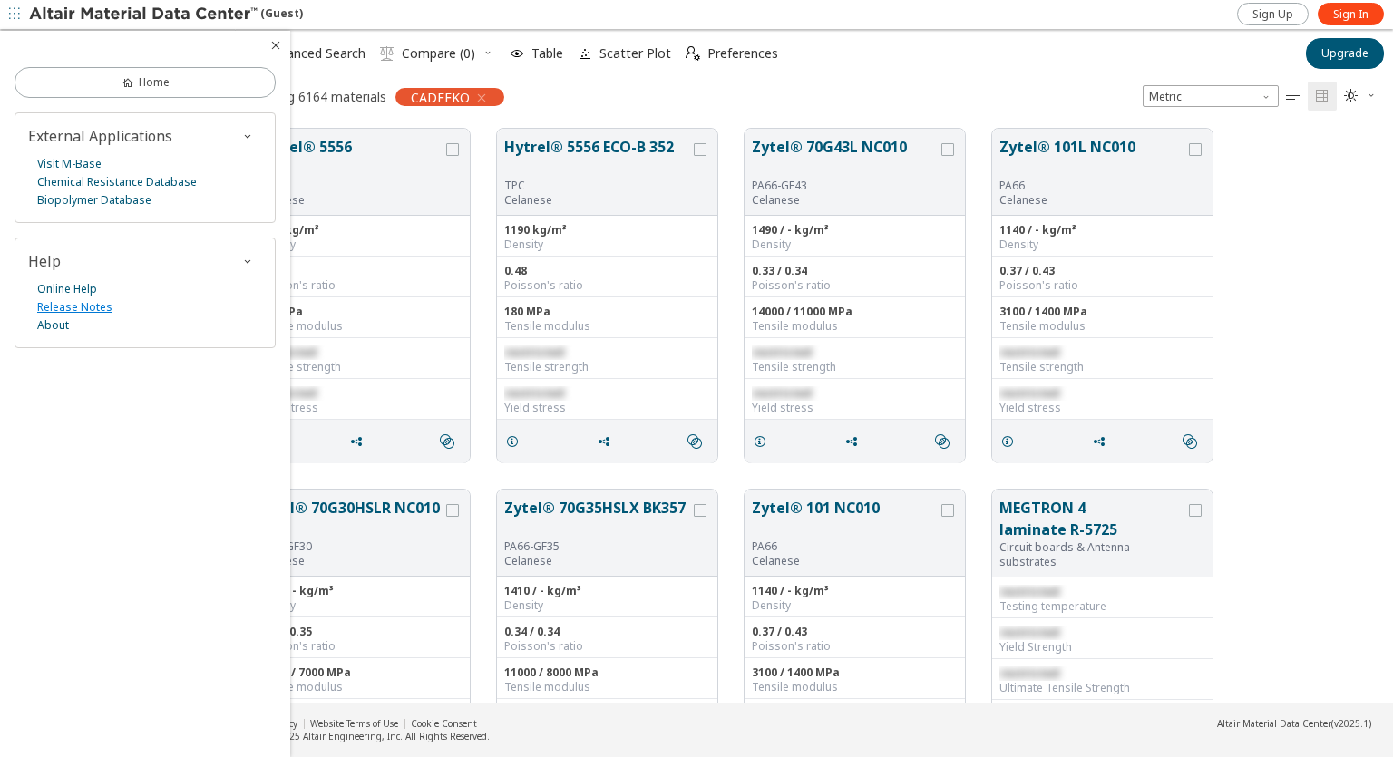
click at [89, 310] on link "Release Notes" at bounding box center [74, 307] width 75 height 18
click at [1362, 67] on button "Upgrade" at bounding box center [1345, 53] width 78 height 31
